Goal: Check status: Check status

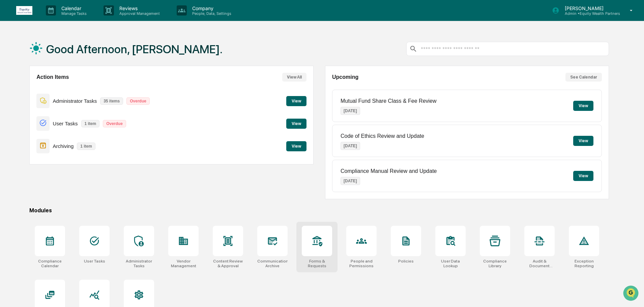
click at [309, 241] on div at bounding box center [317, 241] width 30 height 30
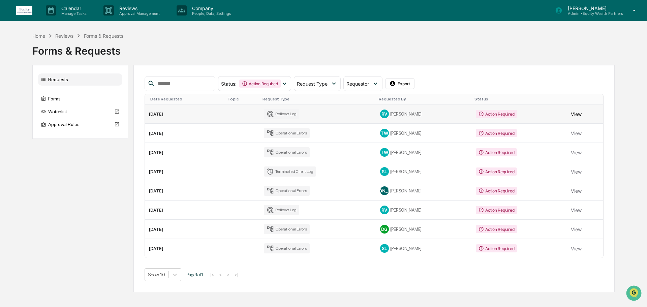
click at [576, 114] on button "View" at bounding box center [576, 113] width 11 height 13
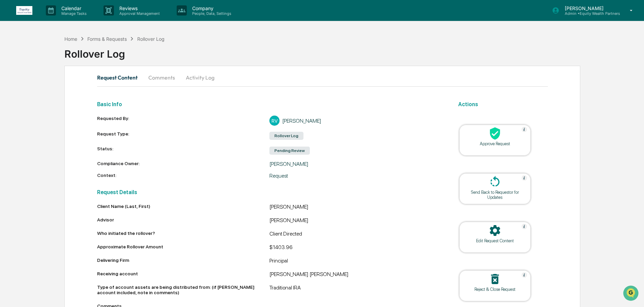
click at [108, 43] on div "Rollover Log" at bounding box center [353, 51] width 579 height 18
click at [106, 37] on div "Forms & Requests" at bounding box center [106, 39] width 39 height 6
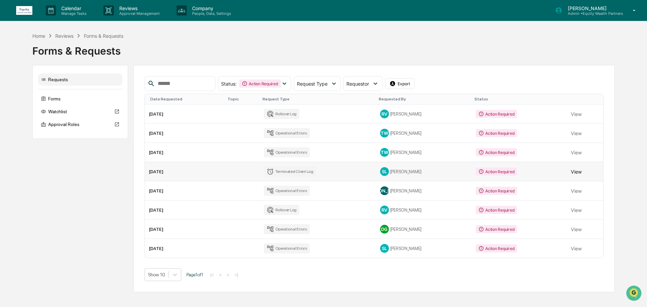
click at [578, 174] on button "View" at bounding box center [576, 171] width 11 height 13
